Goal: Go to known website: Go to known website

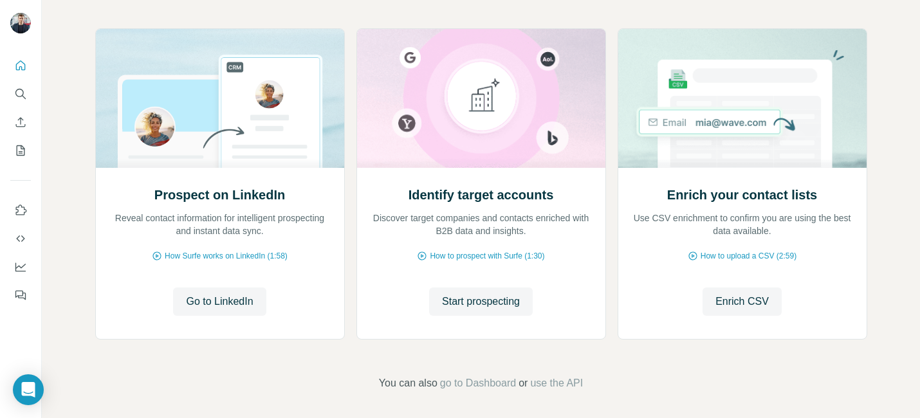
scroll to position [135, 0]
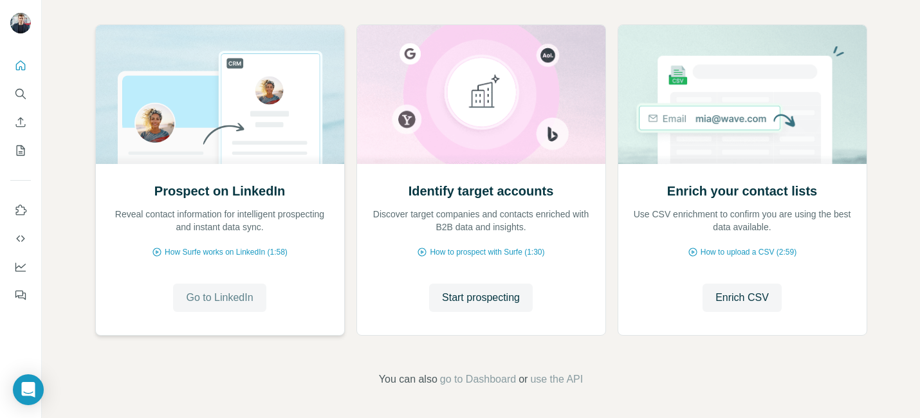
click at [239, 306] on button "Go to LinkedIn" at bounding box center [219, 298] width 93 height 28
